Goal: Information Seeking & Learning: Understand process/instructions

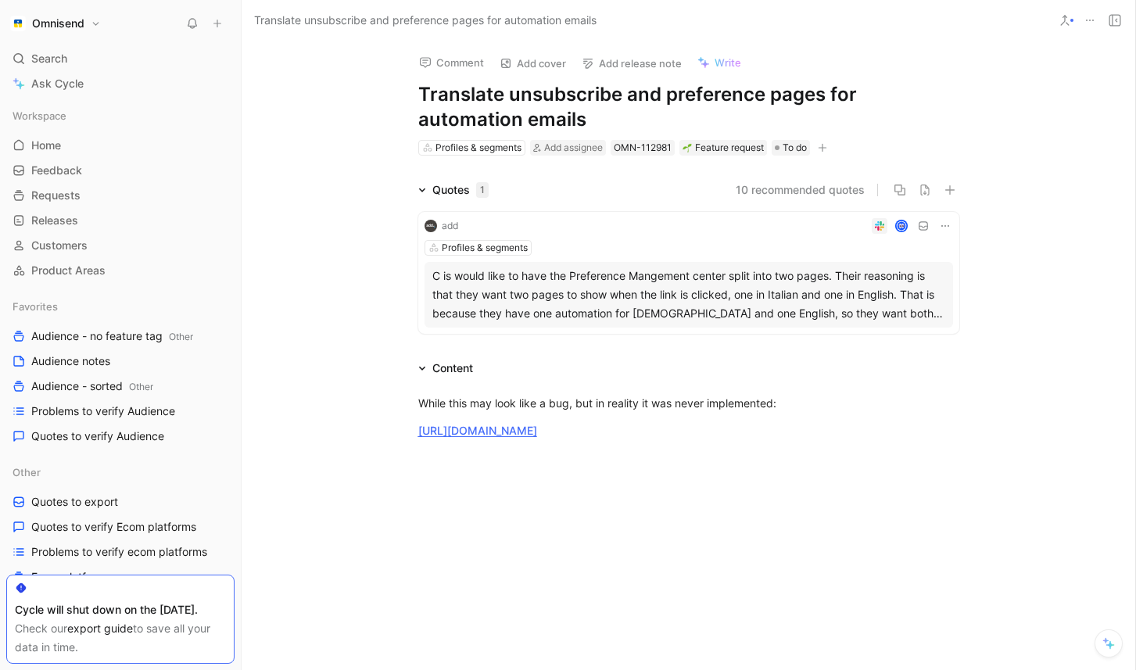
click at [504, 120] on h1 "Translate unsubscribe and preference pages for automation emails" at bounding box center [688, 107] width 541 height 50
click at [484, 121] on h1 "Translate unsubscribe and preference pages for automation emails" at bounding box center [688, 107] width 541 height 50
click at [799, 406] on div "While this may look like a bug, but in reality it was never implemented:" at bounding box center [688, 403] width 541 height 16
click at [765, 442] on p "[URL][DOMAIN_NAME]" at bounding box center [689, 431] width 601 height 26
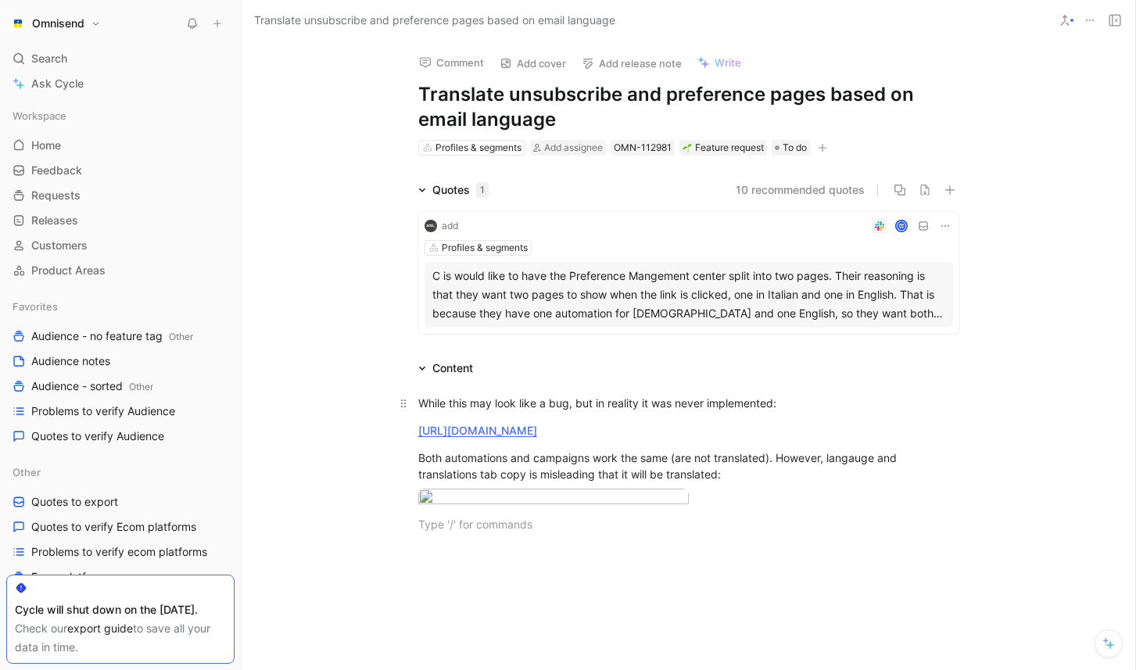
click at [774, 414] on p "While this may look like a bug, but in reality it was never implemented:" at bounding box center [689, 403] width 601 height 26
click at [786, 510] on div at bounding box center [688, 499] width 541 height 21
click at [529, 472] on div "Both automations and campaigns work the same (are not translated). However, lan…" at bounding box center [688, 466] width 541 height 33
click at [566, 479] on div "Both automations and campaigns work the same (are not translated). However, lan…" at bounding box center [688, 466] width 541 height 33
click at [709, 479] on div "Both automations and campaigns work the same (are not translated). However, lan…" at bounding box center [688, 466] width 541 height 33
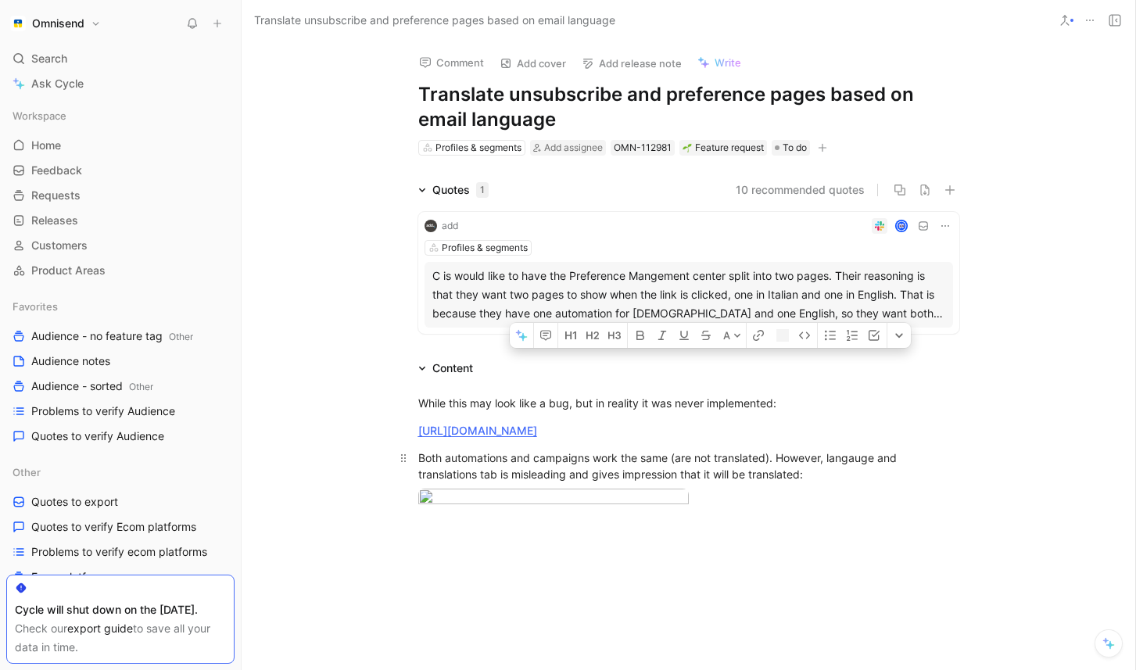
click at [709, 479] on div "Both automations and campaigns work the same (are not translated). However, lan…" at bounding box center [688, 466] width 541 height 33
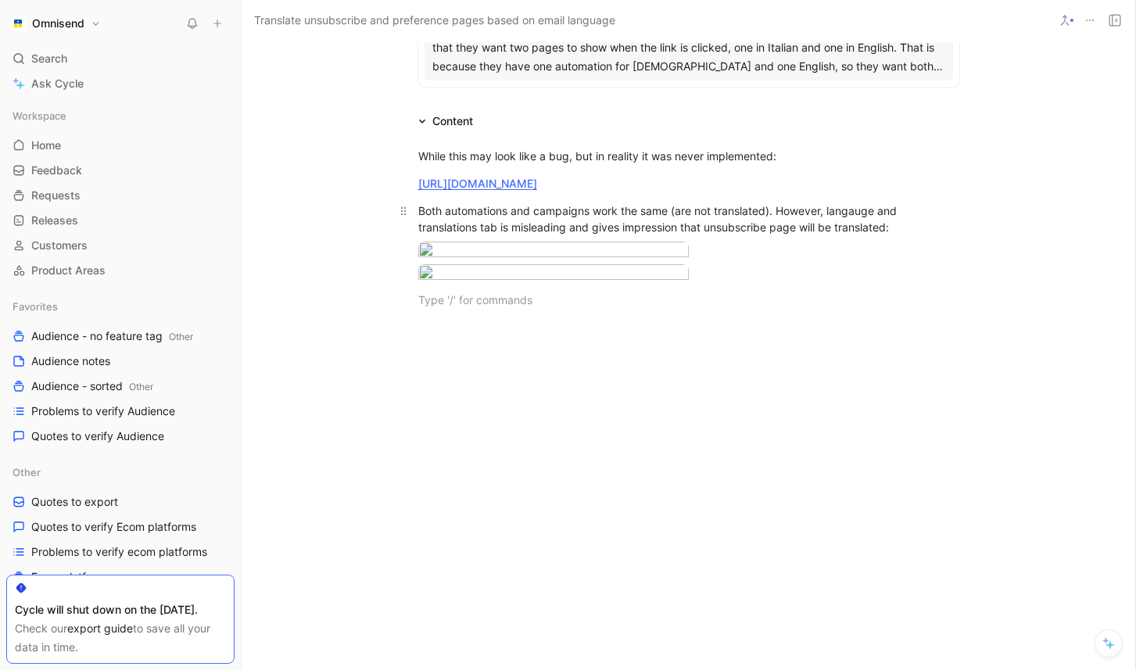
scroll to position [280, 0]
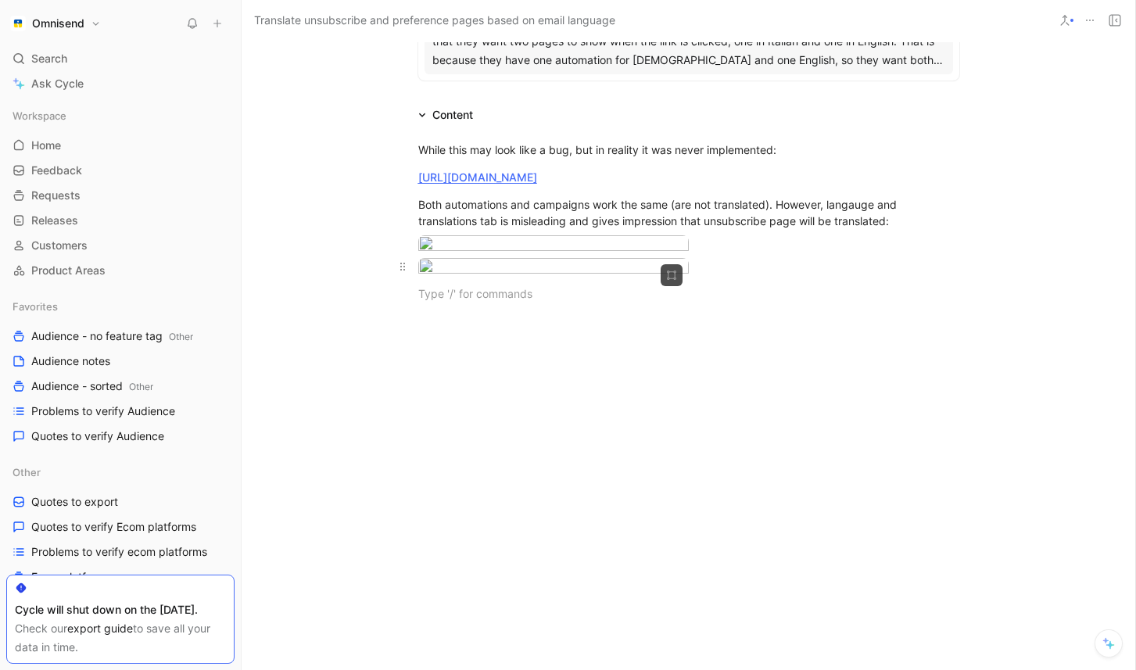
click at [872, 279] on div at bounding box center [688, 268] width 541 height 21
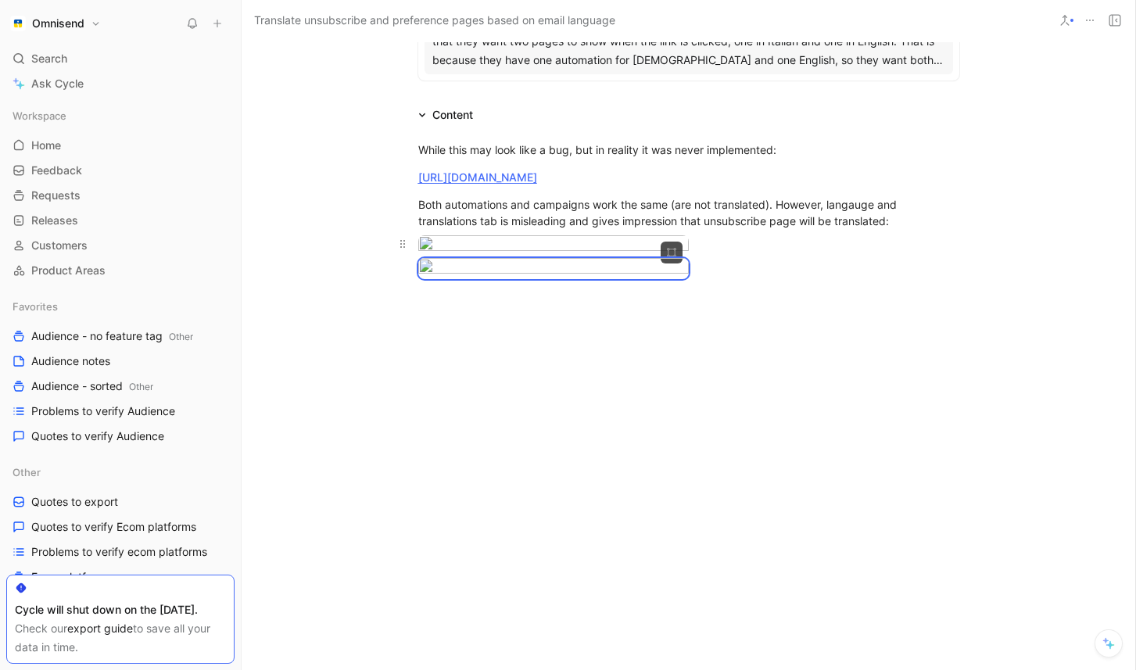
click at [800, 257] on div at bounding box center [688, 245] width 541 height 21
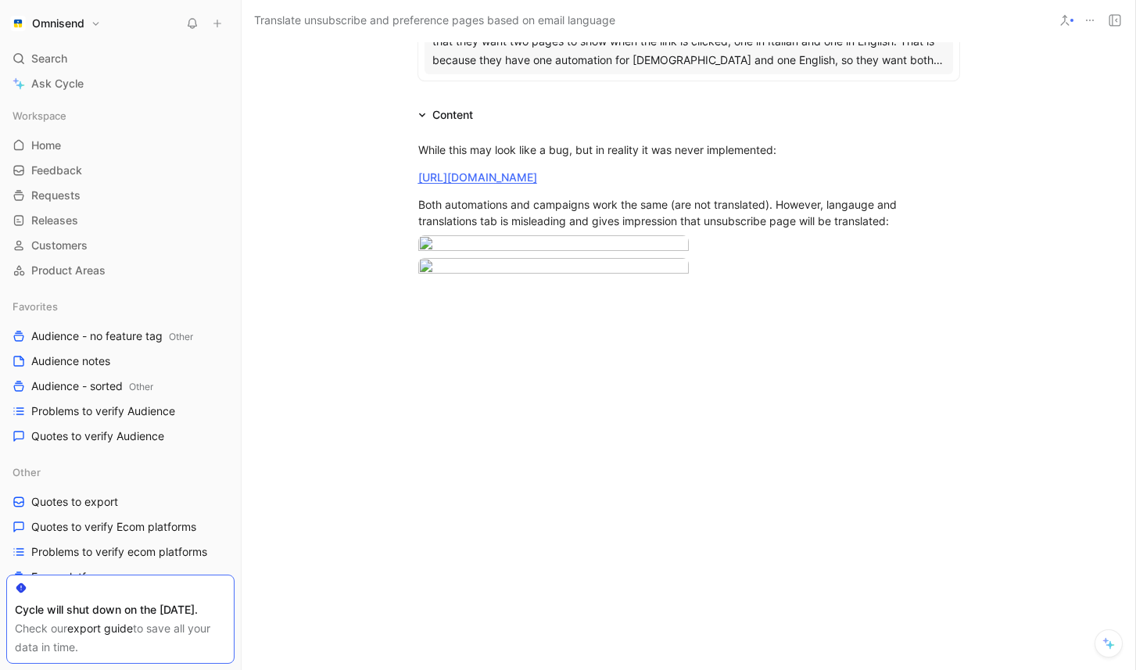
click at [364, 165] on div "While this may look like a bug, but in reality it was never implemented: [URL][…" at bounding box center [689, 221] width 894 height 195
